Goal: Navigation & Orientation: Go to known website

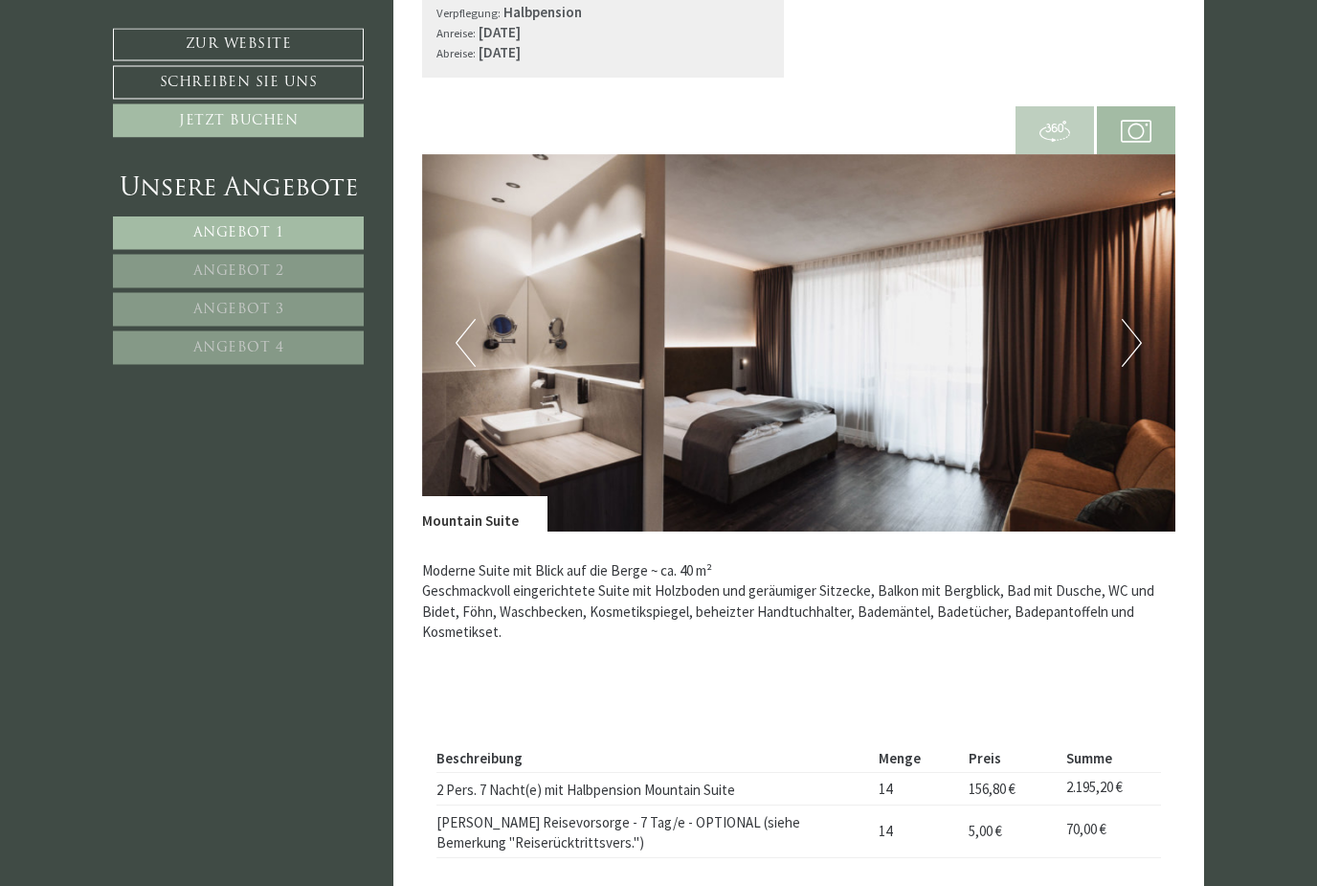
scroll to position [1226, 0]
click at [1143, 360] on img at bounding box center [799, 342] width 754 height 377
click at [1132, 356] on button "Next" at bounding box center [1132, 343] width 20 height 48
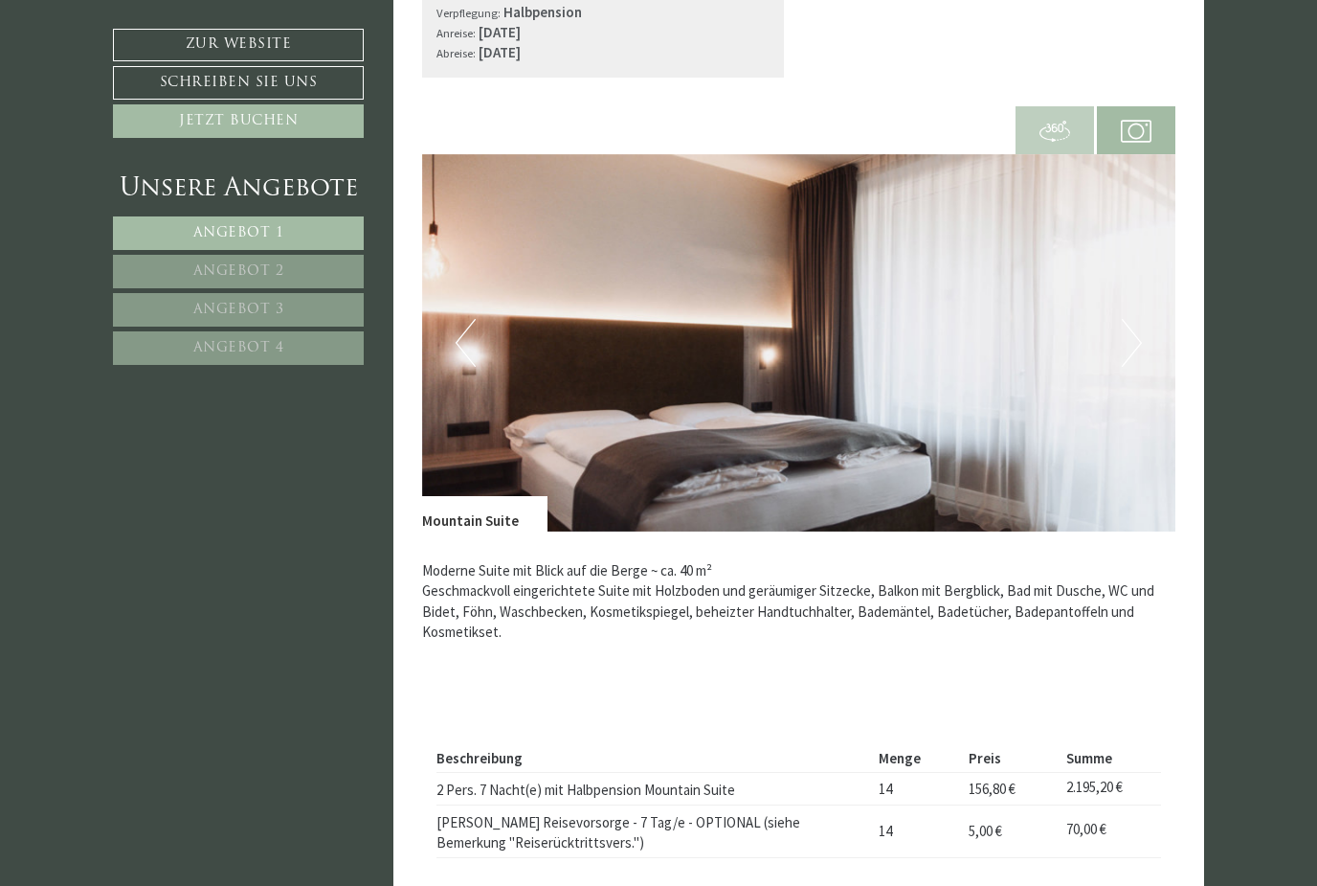
click at [1126, 361] on img at bounding box center [799, 342] width 754 height 377
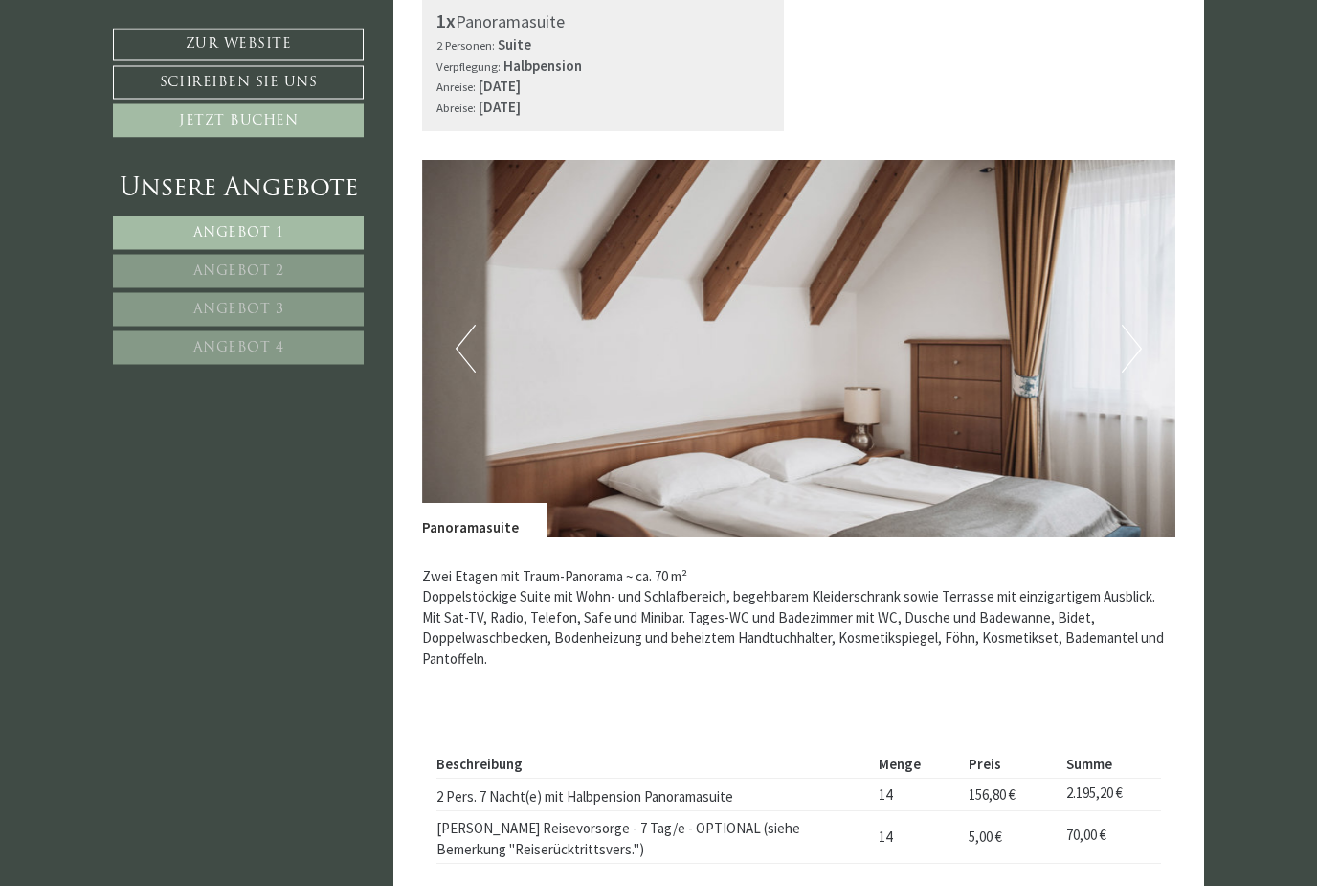
scroll to position [3768, 0]
click at [1139, 331] on button "Next" at bounding box center [1132, 349] width 20 height 48
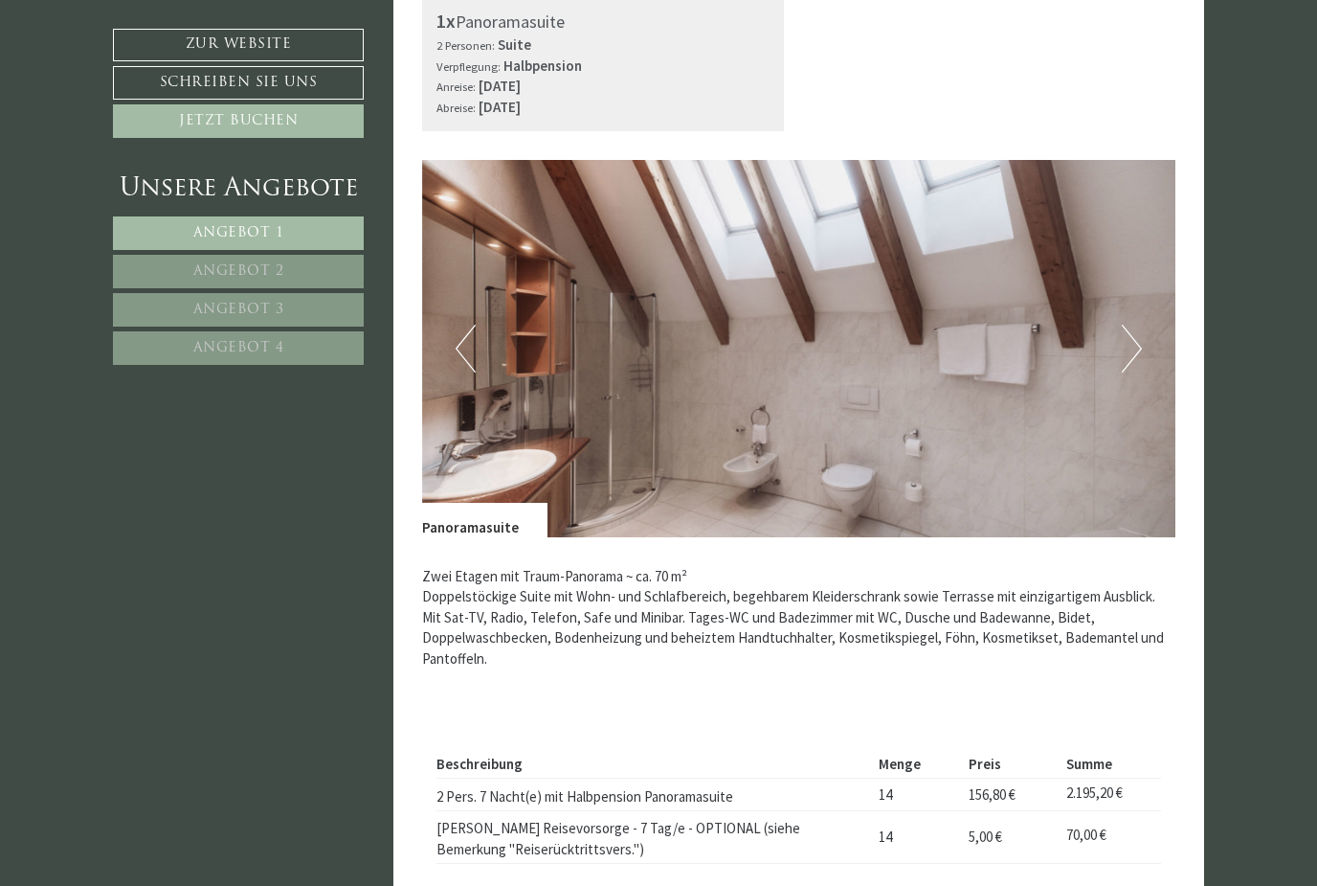
click at [1130, 337] on button "Next" at bounding box center [1132, 349] width 20 height 48
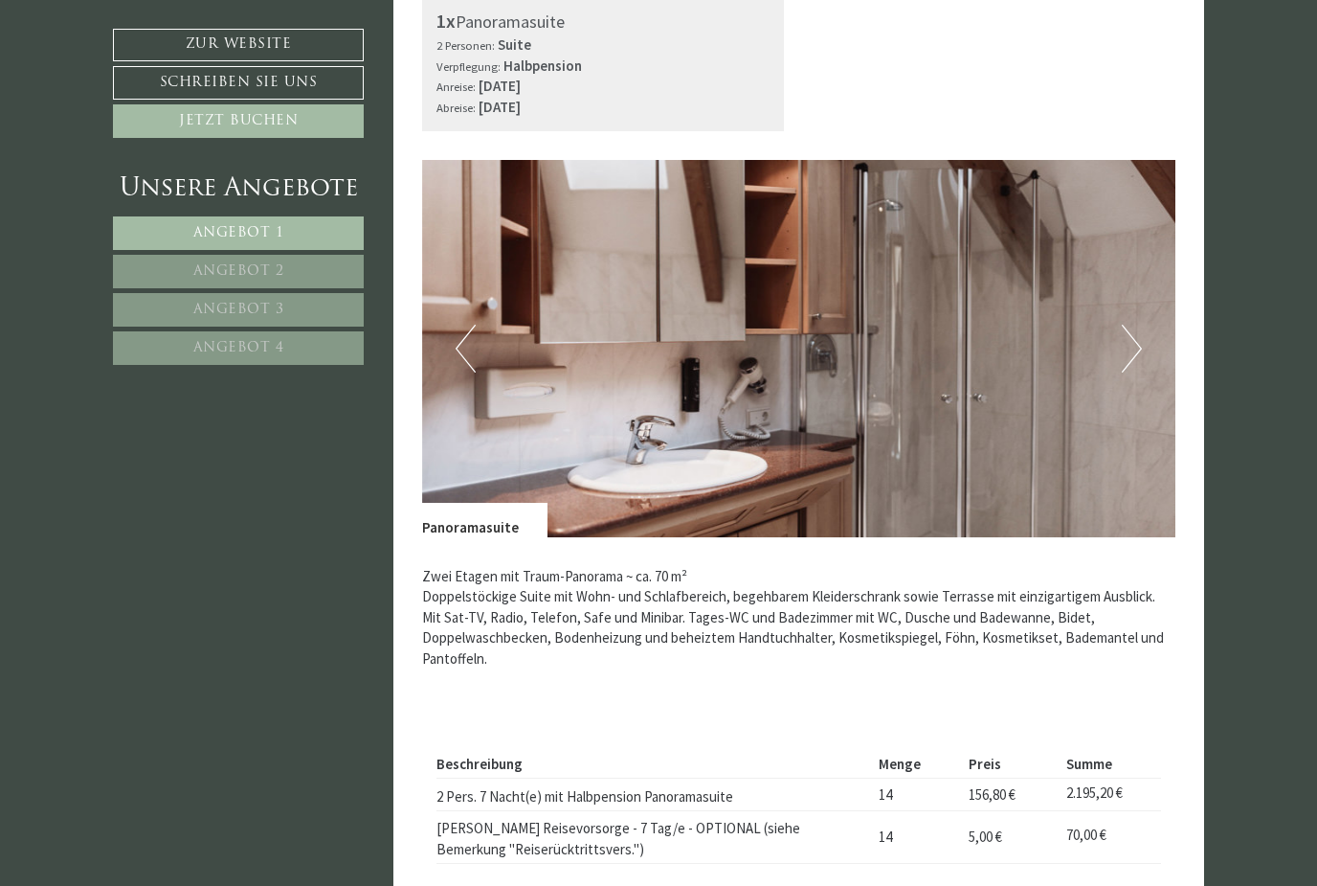
click at [1140, 341] on button "Next" at bounding box center [1132, 349] width 20 height 48
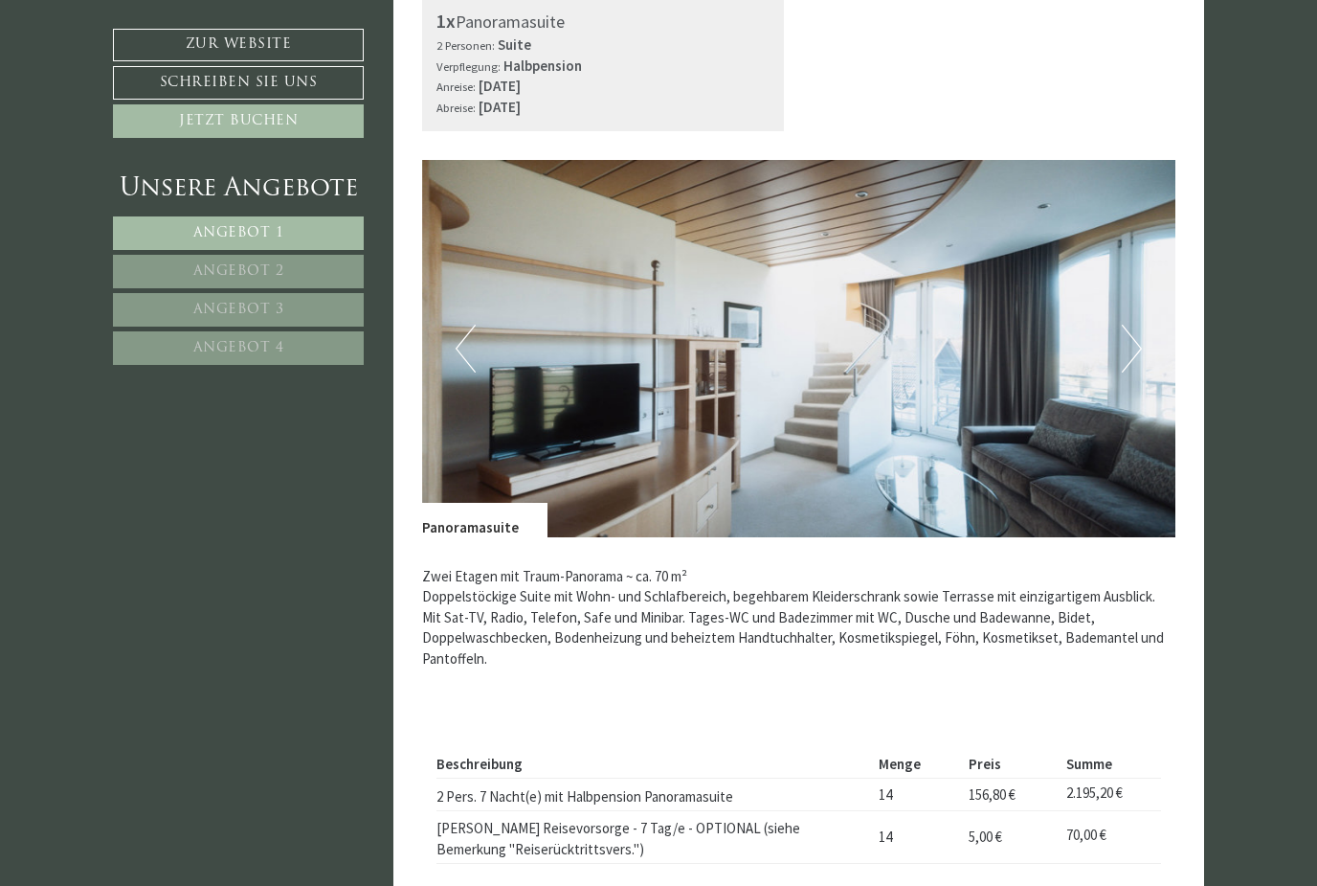
click at [1135, 342] on button "Next" at bounding box center [1132, 349] width 20 height 48
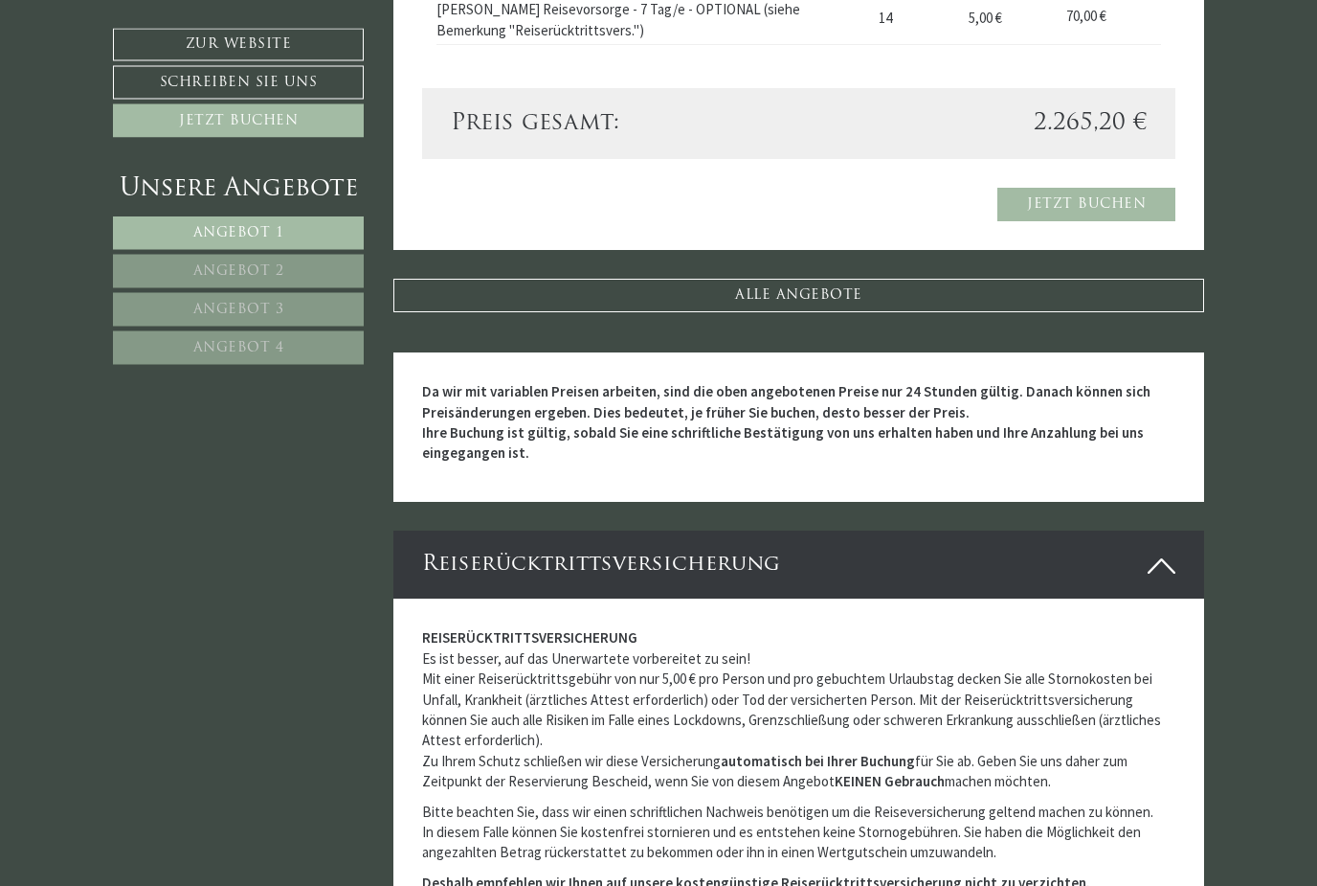
scroll to position [4587, 0]
click at [1179, 279] on link "ALLE ANGEBOTE" at bounding box center [799, 296] width 812 height 34
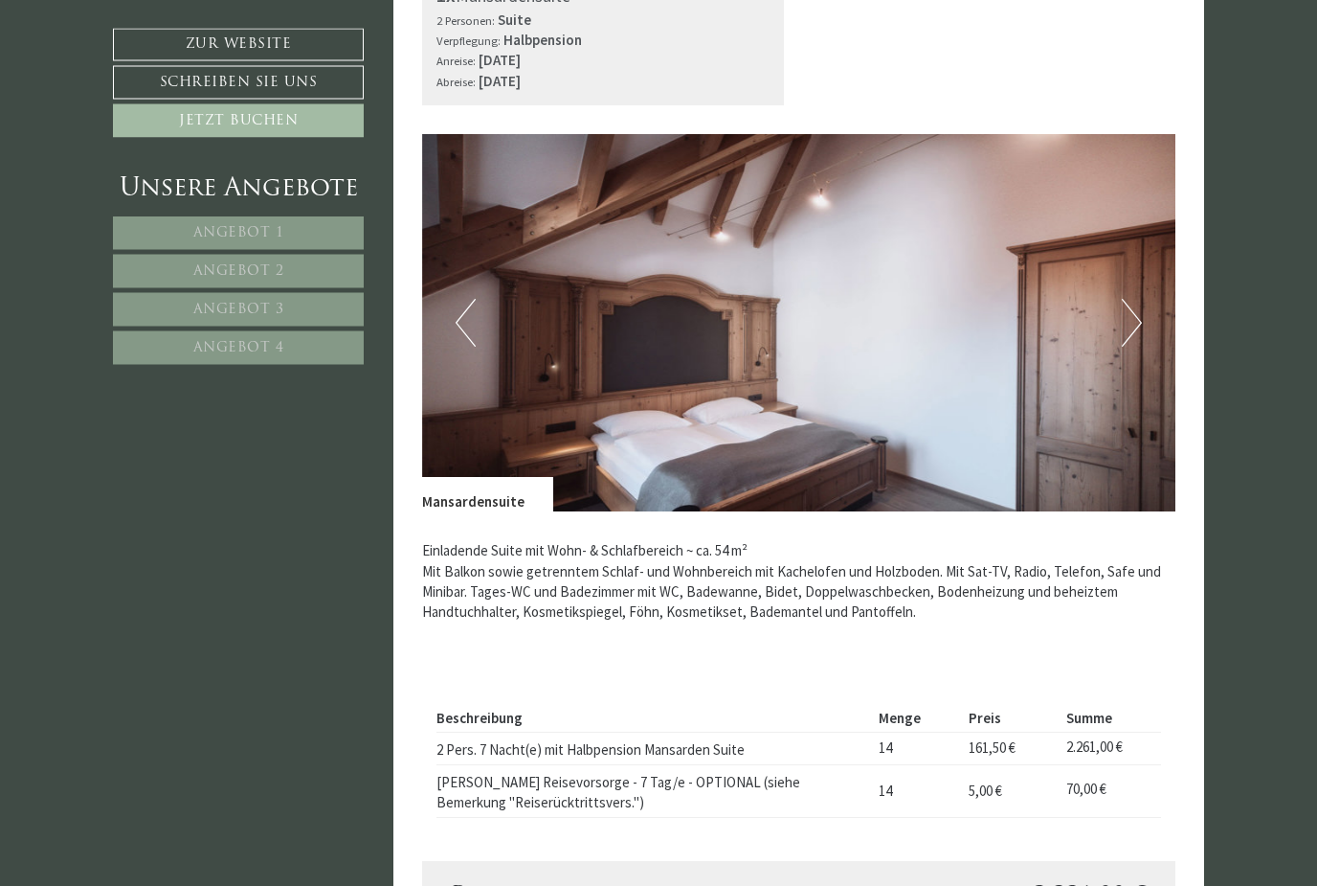
scroll to position [5025, 0]
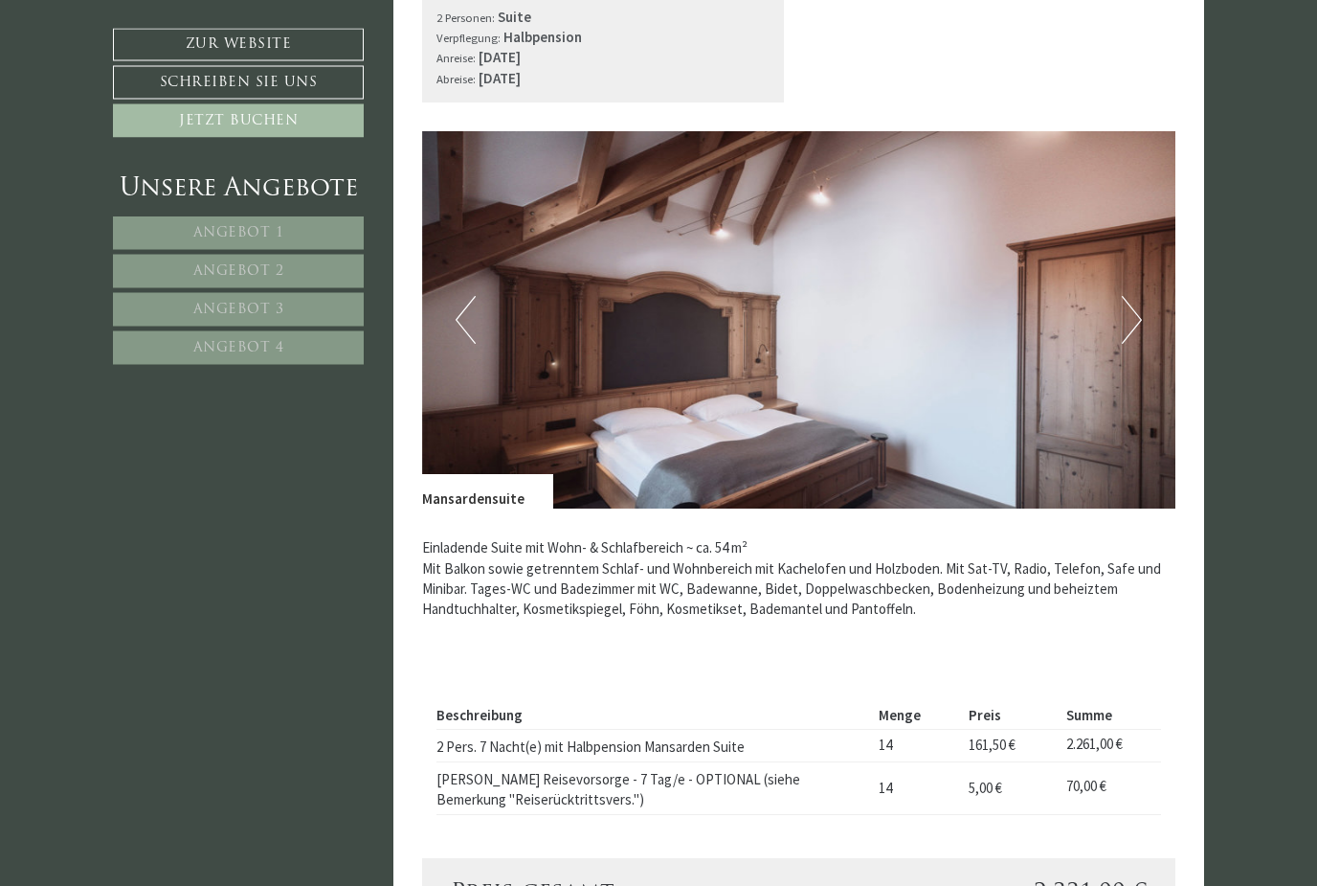
click at [1135, 304] on button "Next" at bounding box center [1132, 321] width 20 height 48
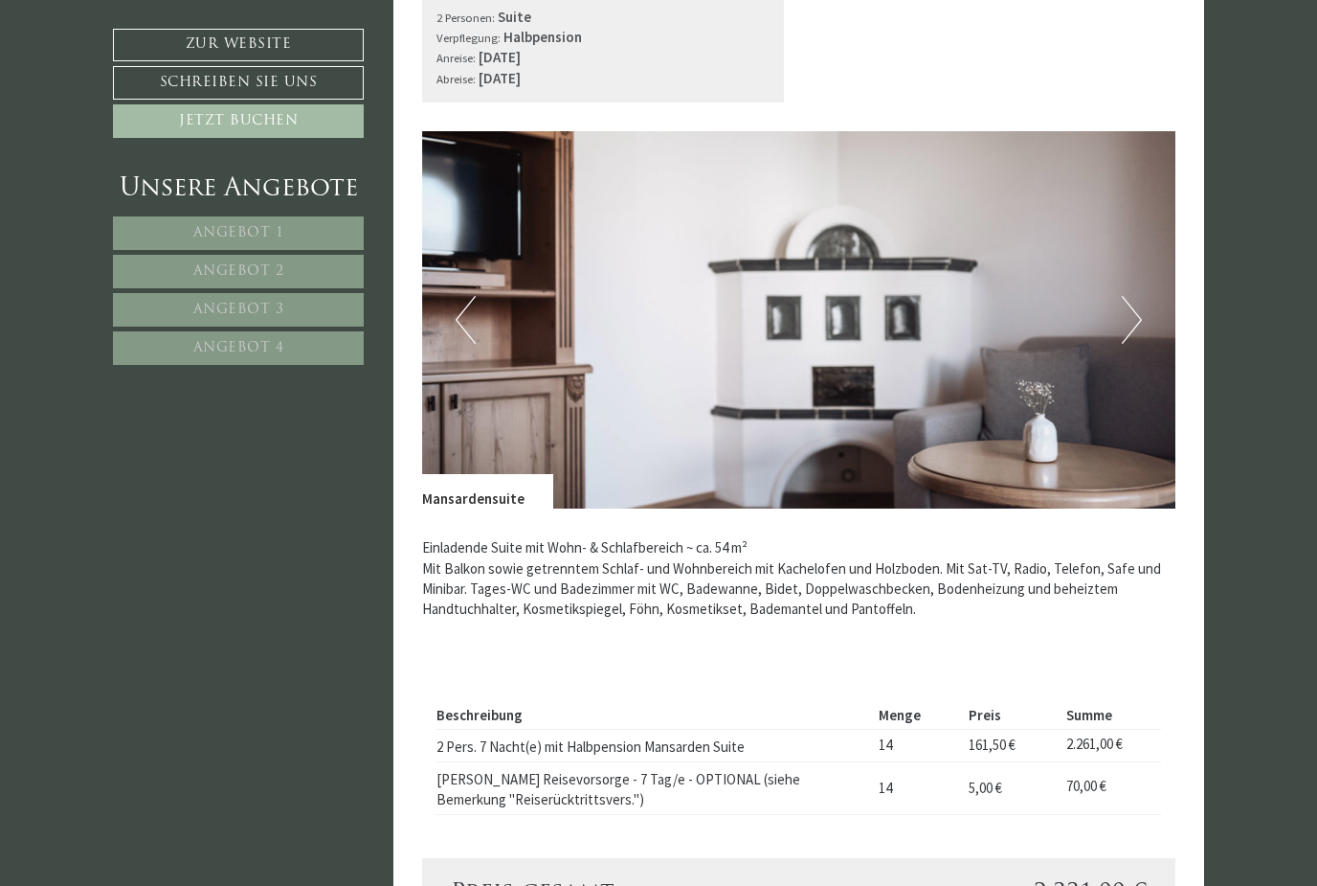
click at [1126, 305] on button "Next" at bounding box center [1132, 320] width 20 height 48
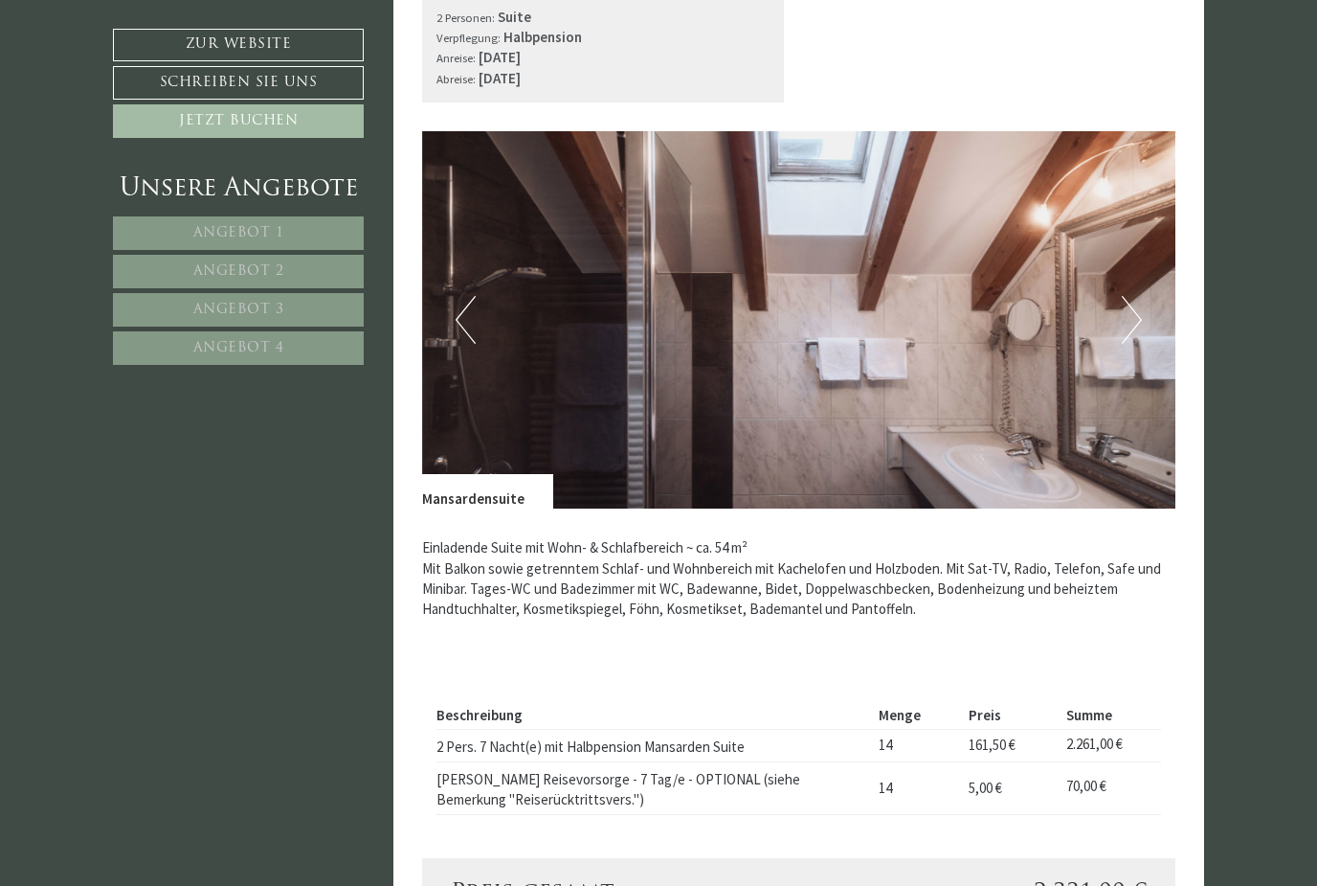
click at [1134, 297] on button "Next" at bounding box center [1132, 320] width 20 height 48
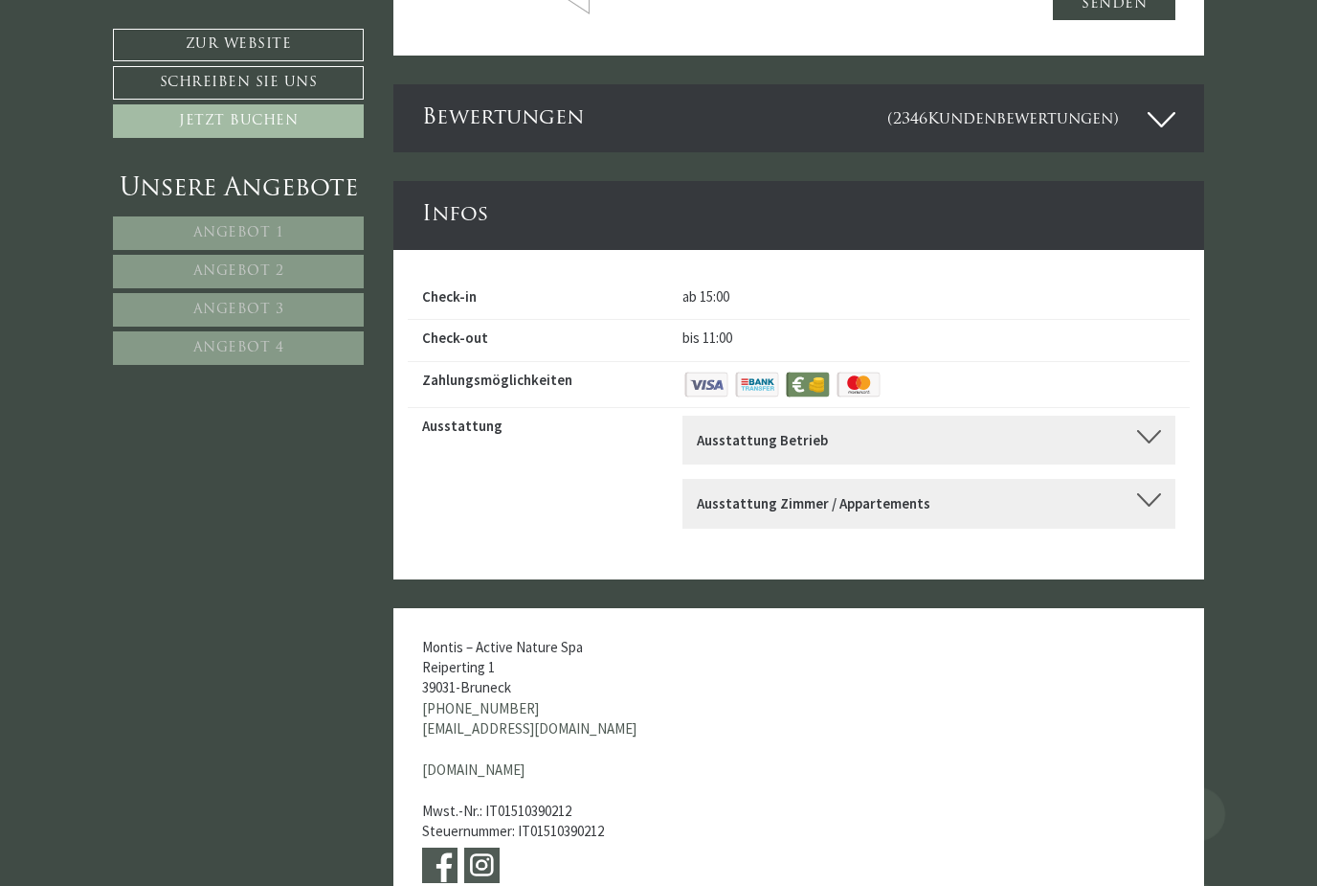
scroll to position [9136, 0]
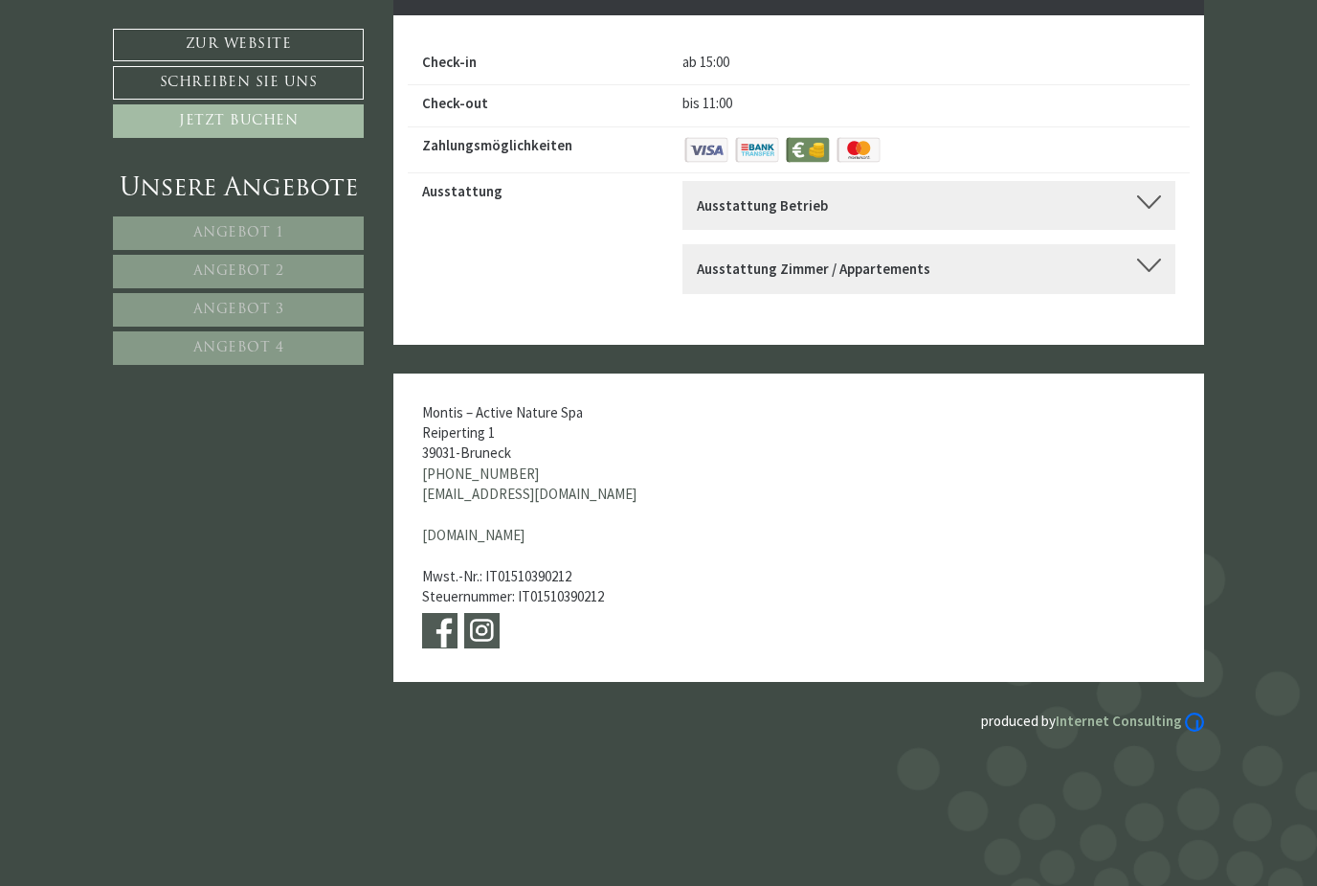
click at [511, 526] on link "[DOMAIN_NAME]" at bounding box center [473, 535] width 102 height 18
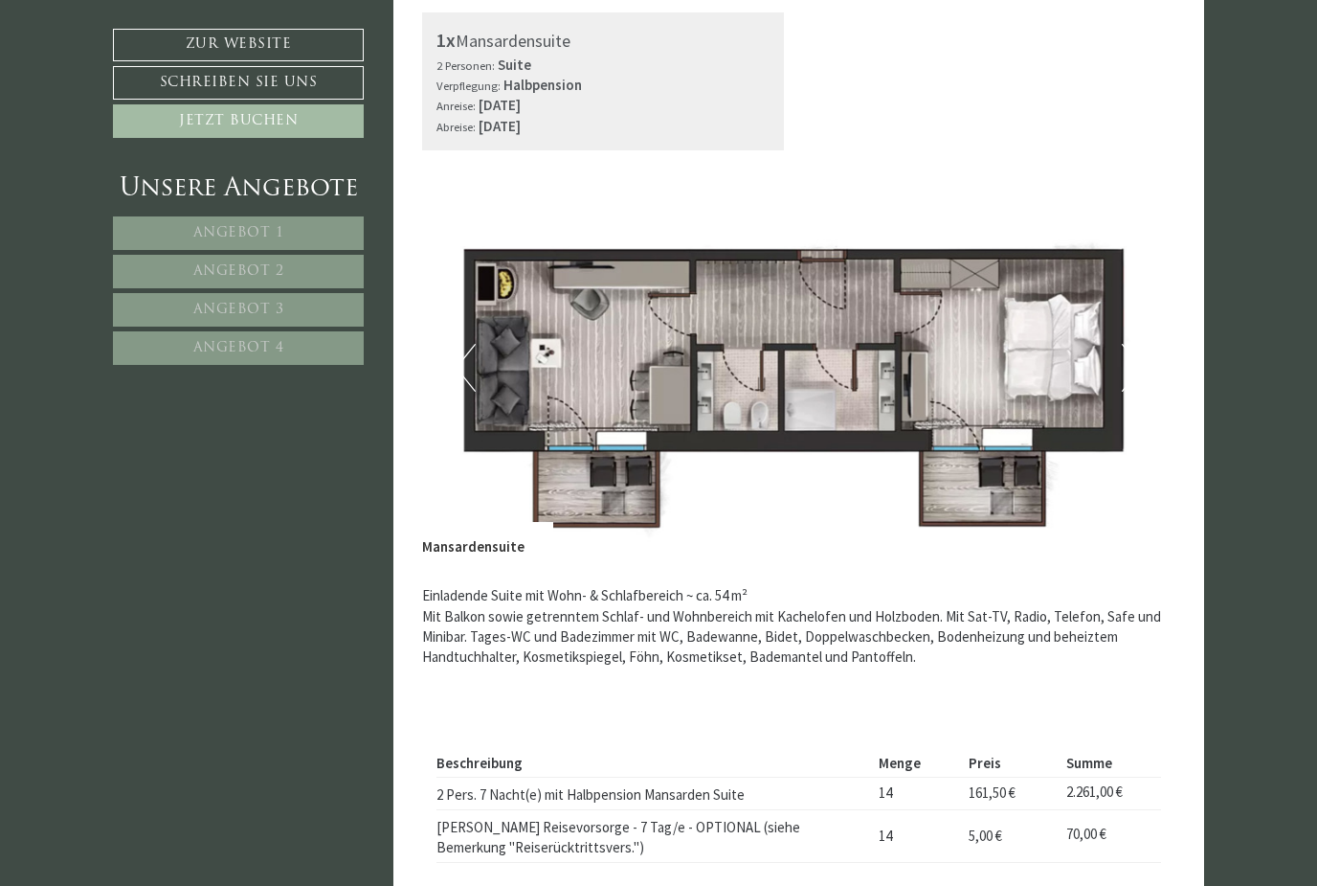
scroll to position [4932, 0]
